Goal: Find specific page/section

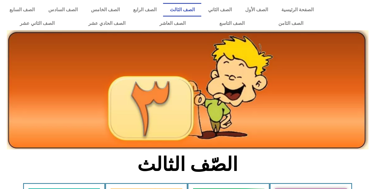
scroll to position [178, 0]
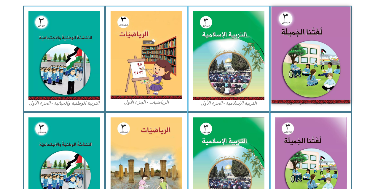
click at [331, 33] on img at bounding box center [310, 55] width 79 height 97
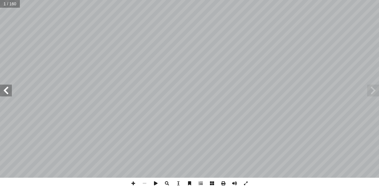
click at [11, 91] on span at bounding box center [6, 91] width 12 height 12
click at [11, 92] on span at bounding box center [6, 91] width 12 height 12
click at [12, 92] on span at bounding box center [6, 91] width 12 height 12
